Goal: Find specific page/section: Find specific page/section

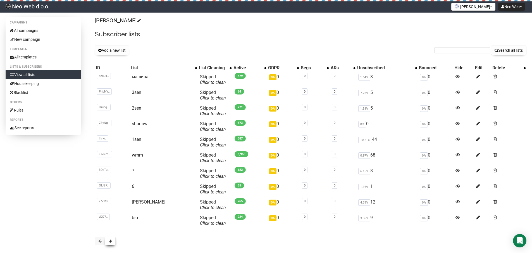
click at [113, 244] on button at bounding box center [110, 240] width 11 height 8
click at [113, 242] on button at bounding box center [110, 240] width 11 height 8
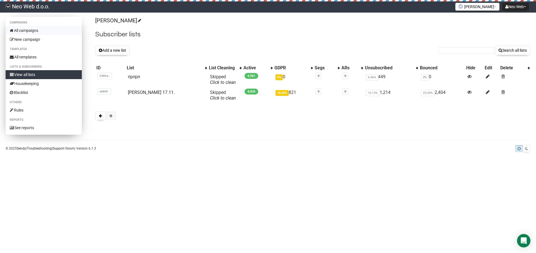
click at [46, 30] on link "All campaigns" at bounding box center [44, 30] width 76 height 9
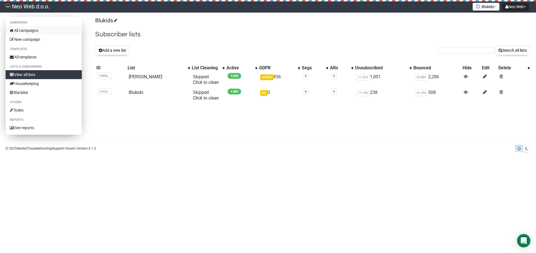
click at [37, 30] on link "All campaigns" at bounding box center [44, 30] width 76 height 9
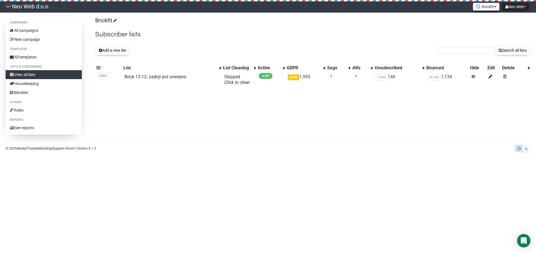
click at [486, 5] on button "Brickfit" at bounding box center [486, 7] width 27 height 8
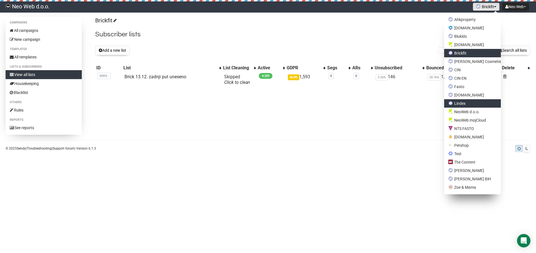
click at [474, 102] on link "Lindex" at bounding box center [472, 103] width 57 height 8
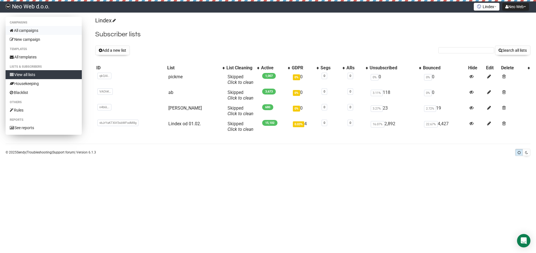
click at [35, 29] on link "All campaigns" at bounding box center [44, 30] width 76 height 9
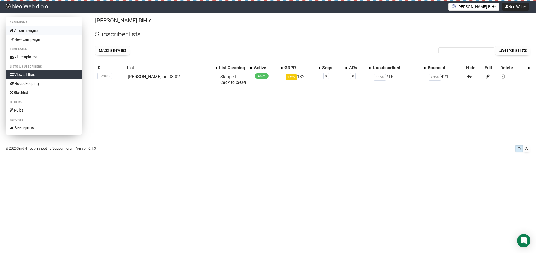
click at [42, 30] on link "All campaigns" at bounding box center [44, 30] width 76 height 9
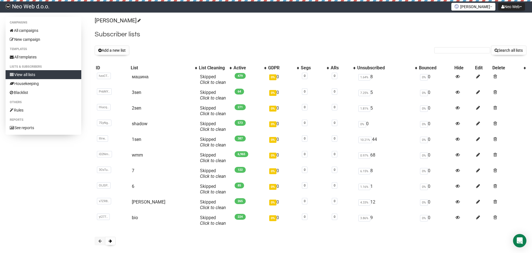
click at [479, 7] on button "[PERSON_NAME]" at bounding box center [473, 7] width 44 height 8
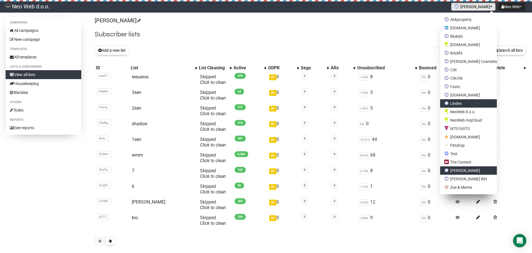
click at [477, 100] on link "Lindex" at bounding box center [468, 103] width 57 height 8
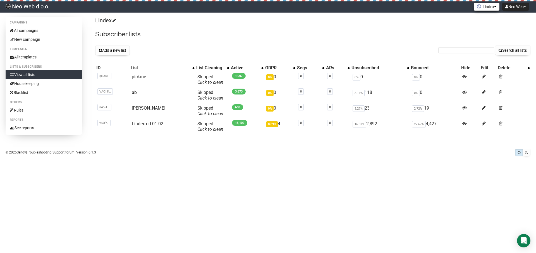
click at [488, 9] on button "Lindex" at bounding box center [487, 7] width 26 height 8
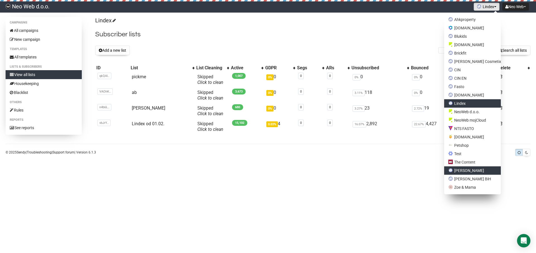
click at [489, 167] on link "[PERSON_NAME]" at bounding box center [472, 170] width 57 height 8
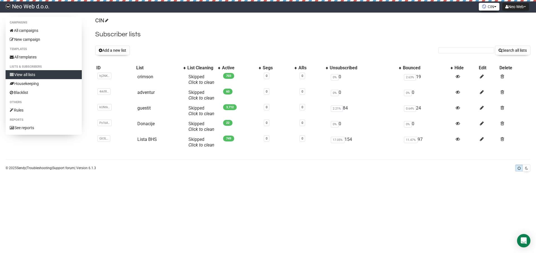
click at [482, 6] on img at bounding box center [484, 6] width 4 height 4
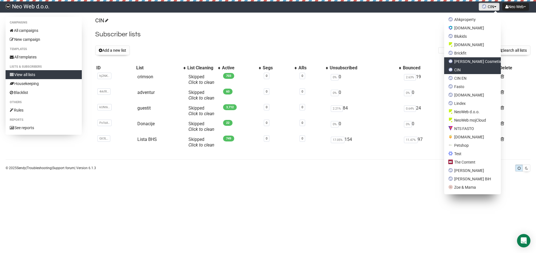
click at [477, 61] on link "[PERSON_NAME] Cosmetix" at bounding box center [472, 61] width 57 height 8
